Goal: Task Accomplishment & Management: Complete application form

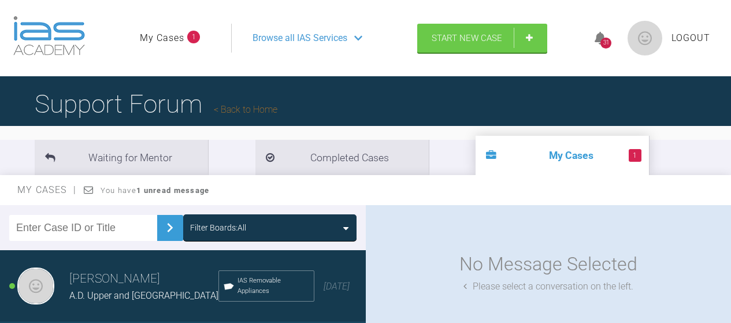
scroll to position [28, 0]
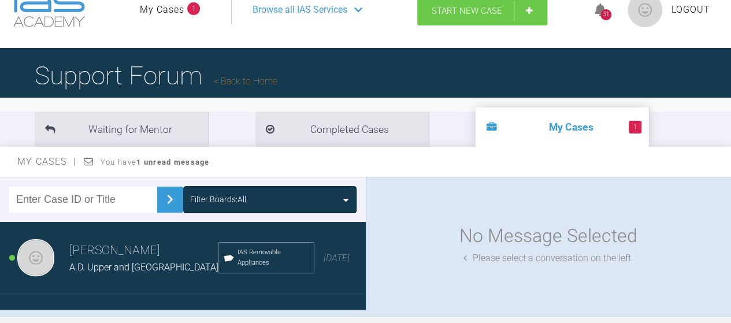
click at [446, 23] on link "Start New Case" at bounding box center [482, 11] width 130 height 29
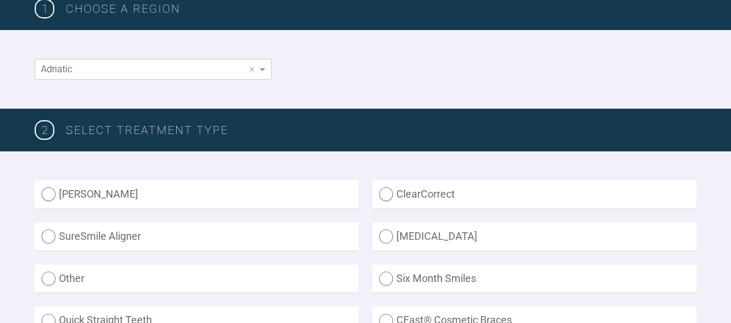
scroll to position [192, 0]
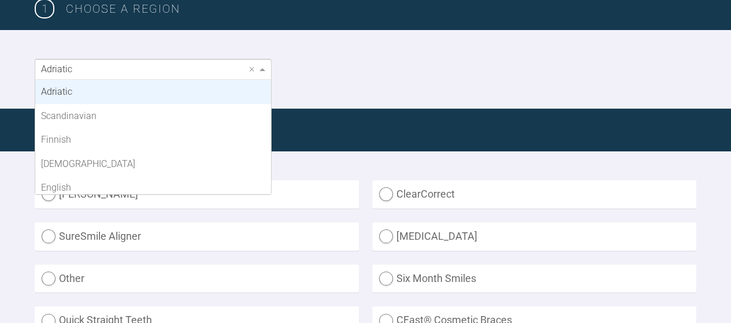
click at [220, 65] on div "Adriatic" at bounding box center [153, 70] width 236 height 20
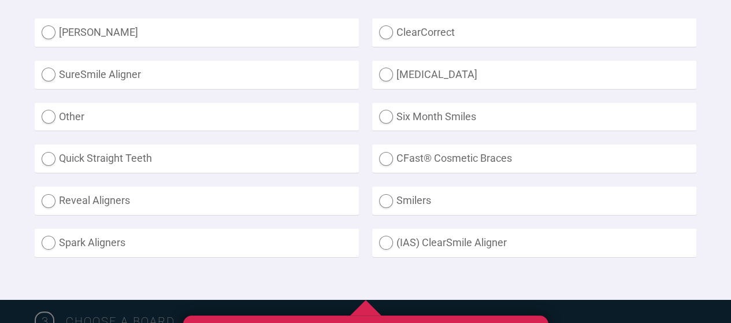
scroll to position [380, 0]
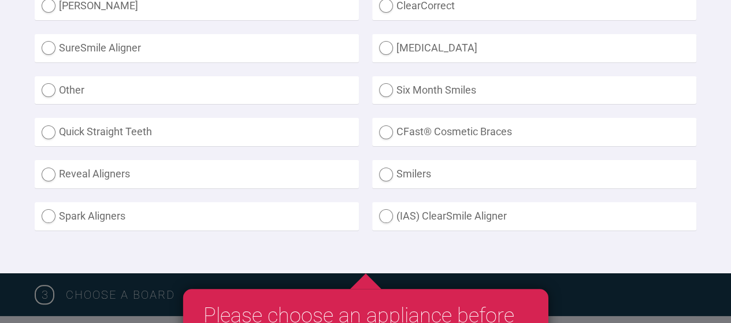
click at [387, 211] on label "(IAS) ClearSmile Aligner" at bounding box center [534, 216] width 324 height 28
radio Aligner "true"
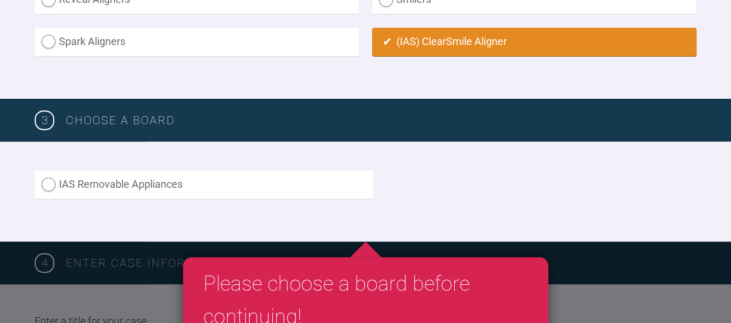
scroll to position [559, 0]
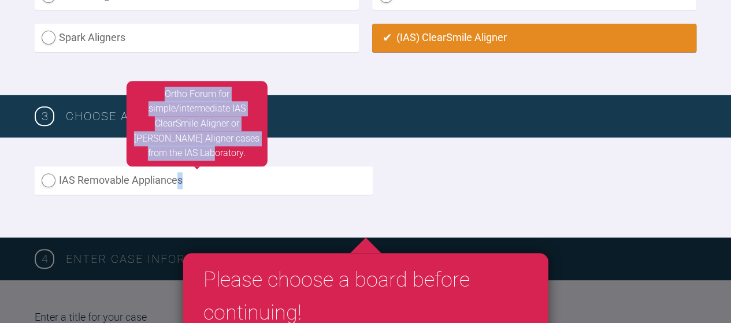
drag, startPoint x: 199, startPoint y: 169, endPoint x: 172, endPoint y: 177, distance: 28.5
click at [172, 177] on div "IAS Removable Appliances Ortho Forum for simple/intermediate IAS ClearSmile Ali…" at bounding box center [197, 182] width 324 height 31
click at [172, 177] on label "IAS Removable Appliances" at bounding box center [204, 181] width 338 height 28
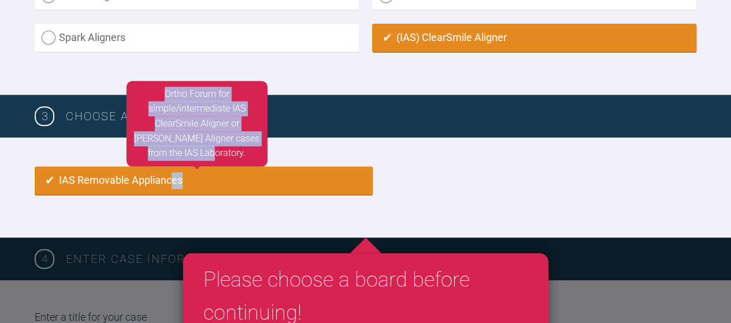
radio input "true"
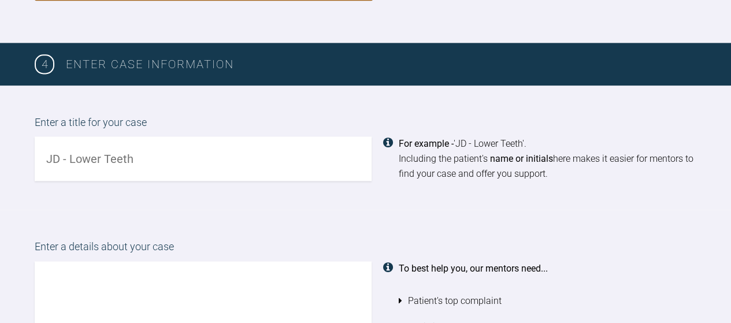
scroll to position [750, 0]
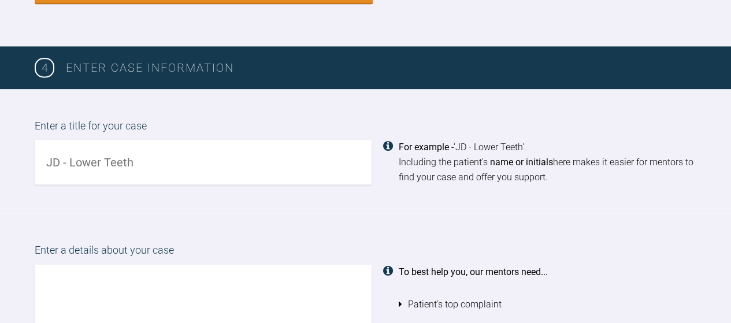
click at [160, 162] on input "text" at bounding box center [203, 162] width 337 height 45
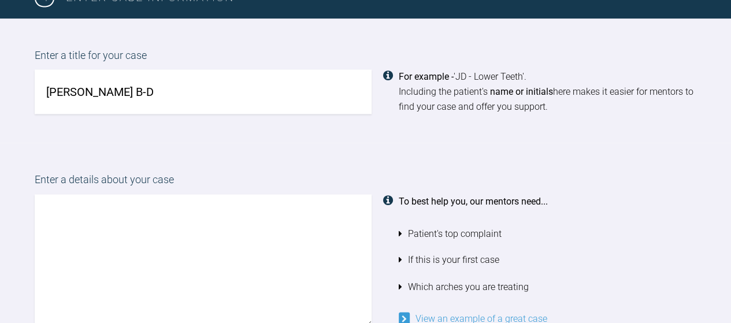
scroll to position [877, 0]
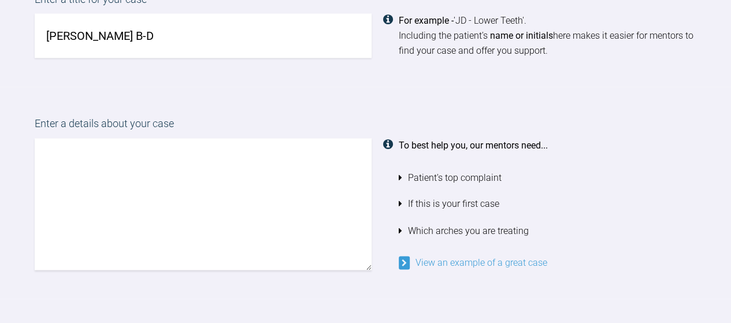
type input "J. B-D"
click at [139, 158] on textarea at bounding box center [203, 204] width 337 height 132
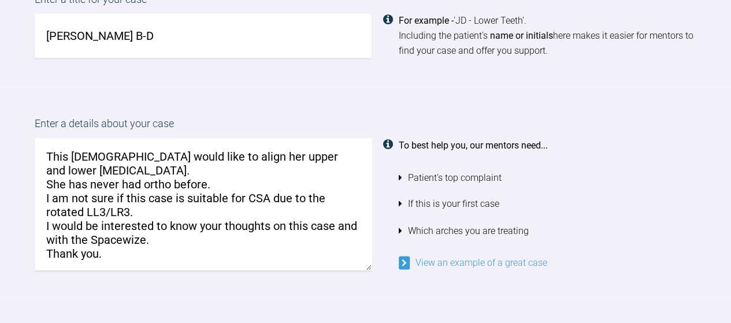
click at [105, 172] on textarea "This lady would like to align her upper and lower anterior teeth. She has never…" at bounding box center [203, 204] width 337 height 132
click at [151, 214] on textarea "This lady would like to align her upper and lower anterior teeth. I would hope …" at bounding box center [203, 204] width 337 height 132
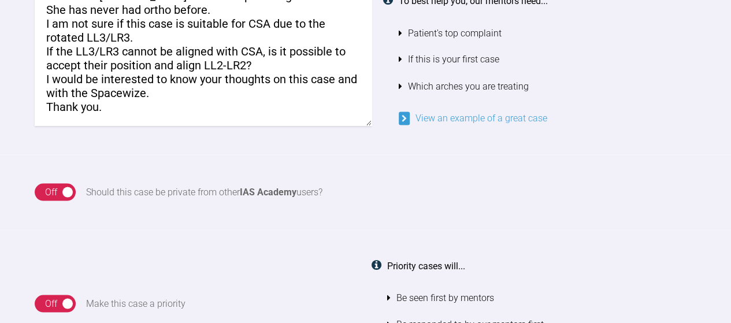
scroll to position [1062, 0]
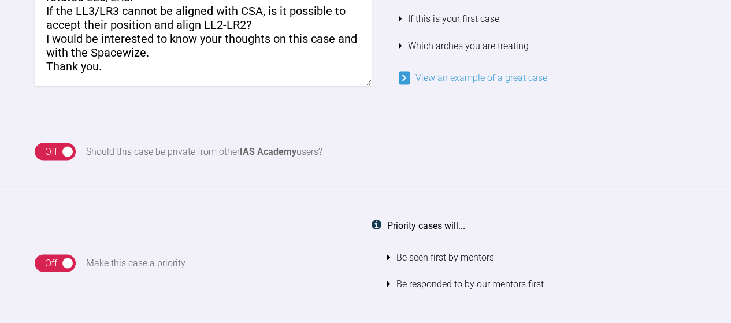
type textarea "This lady would like to align her upper and lower anterior teeth. I would hope …"
click at [66, 149] on div "On Off" at bounding box center [55, 151] width 41 height 17
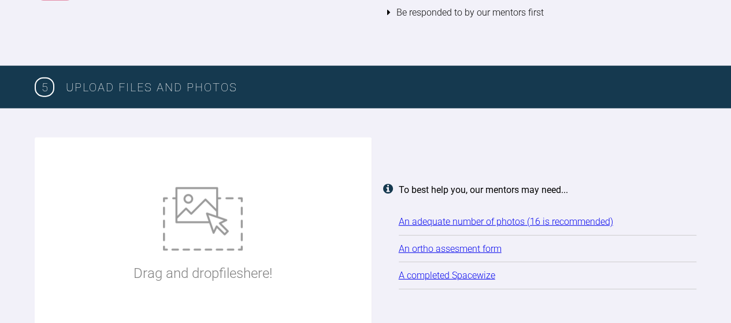
scroll to position [1339, 0]
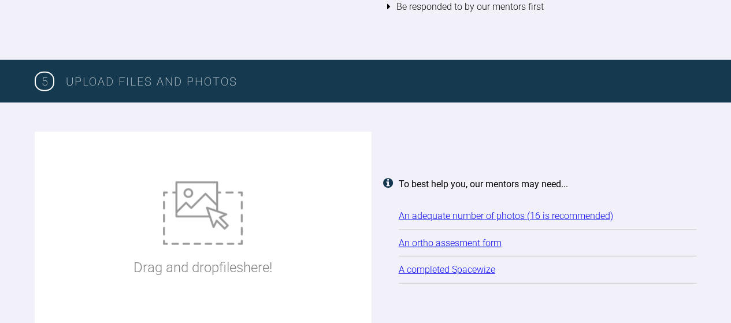
click at [290, 283] on div "Drag and drop files here!" at bounding box center [203, 230] width 337 height 197
type input "C:\fakepath\IMG_0217.JPG"
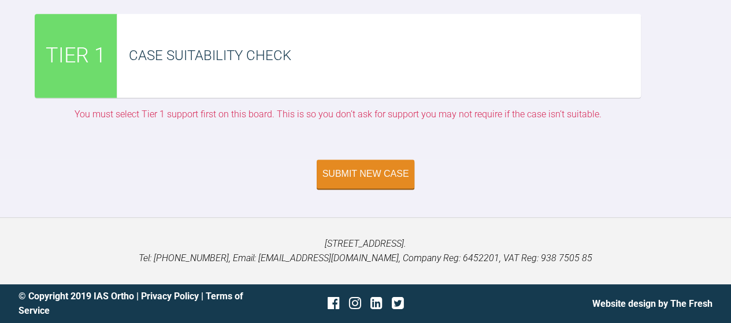
scroll to position [3973, 0]
click at [280, 72] on div "Case Suitability Check" at bounding box center [379, 56] width 524 height 84
click at [354, 178] on div "Submit New Case" at bounding box center [366, 175] width 87 height 10
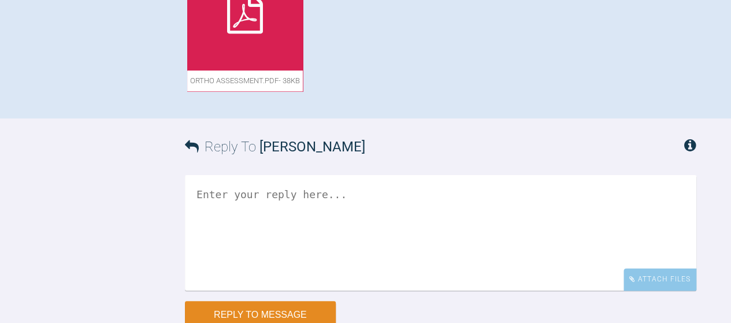
scroll to position [616, 0]
